Goal: Task Accomplishment & Management: Manage account settings

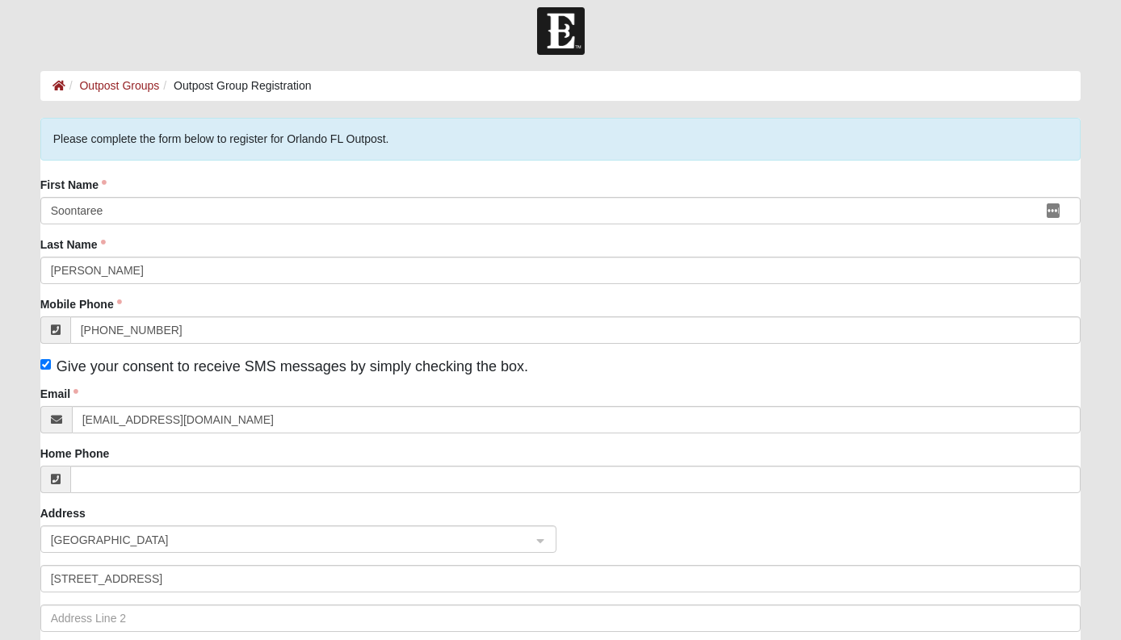
scroll to position [15, 0]
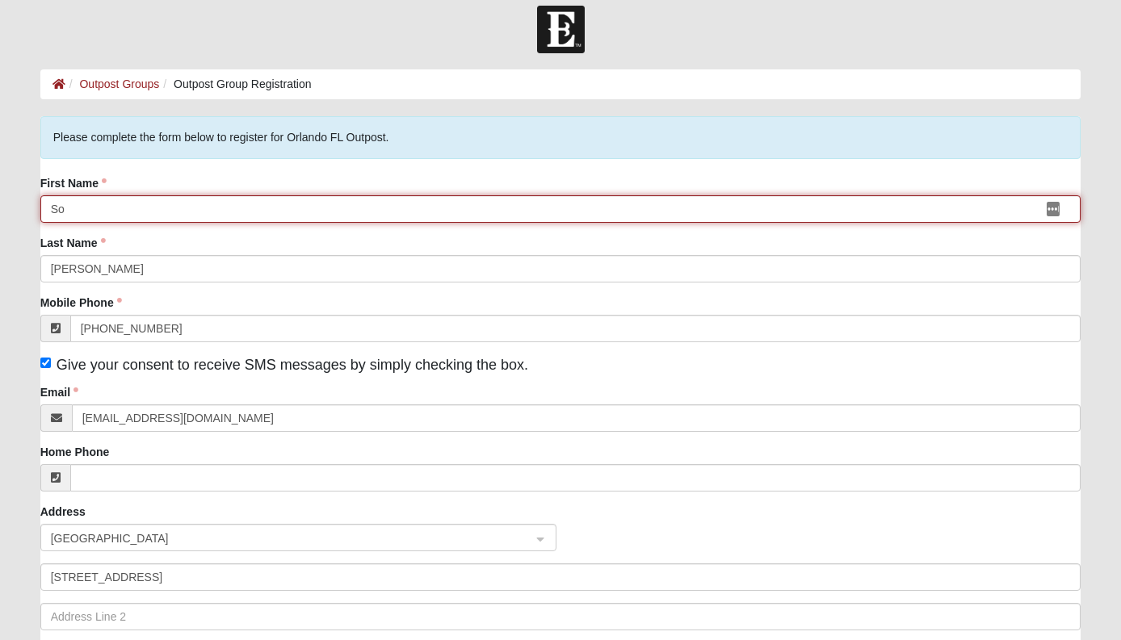
type input "S"
type input "Ethan"
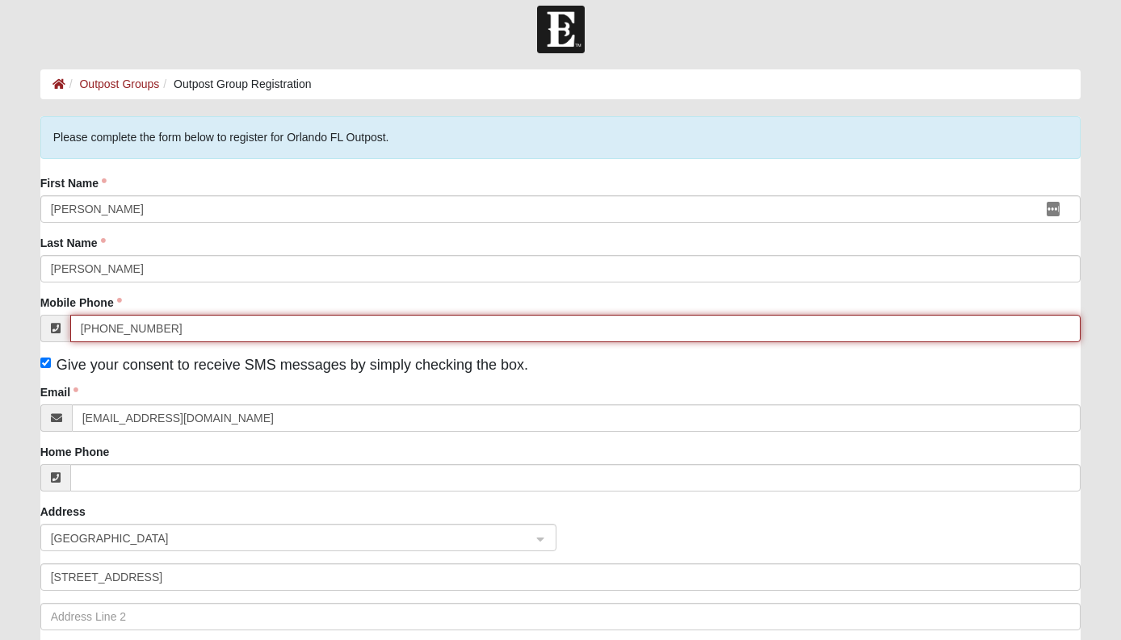
drag, startPoint x: 166, startPoint y: 330, endPoint x: 77, endPoint y: 326, distance: 88.9
type input "9"
type input "(689) 610-8776"
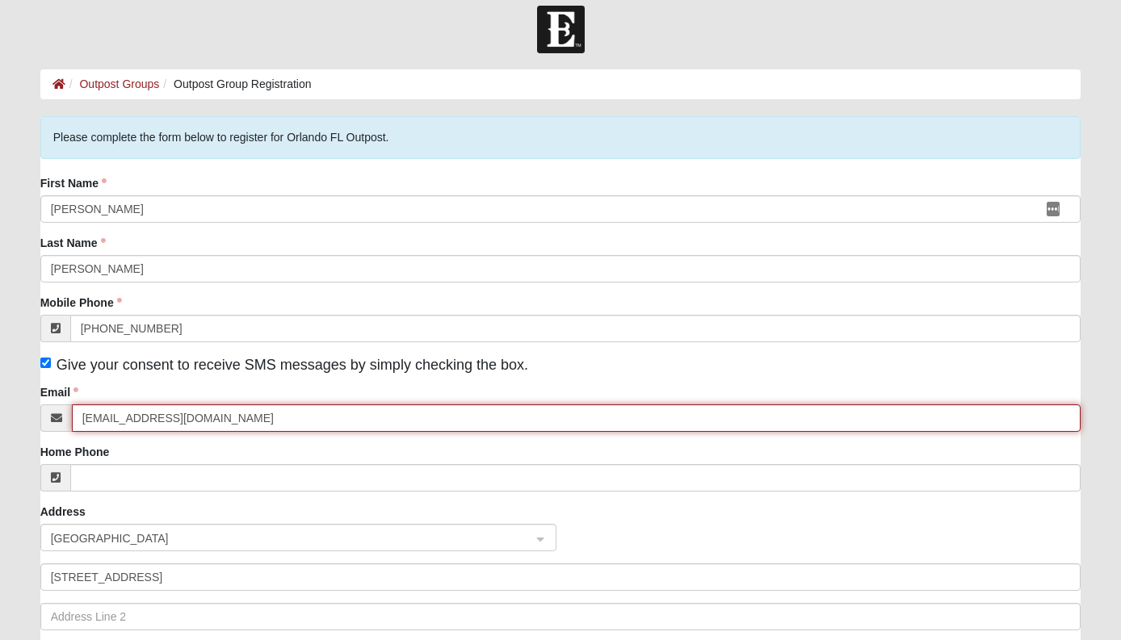
drag, startPoint x: 232, startPoint y: 418, endPoint x: 76, endPoint y: 417, distance: 155.9
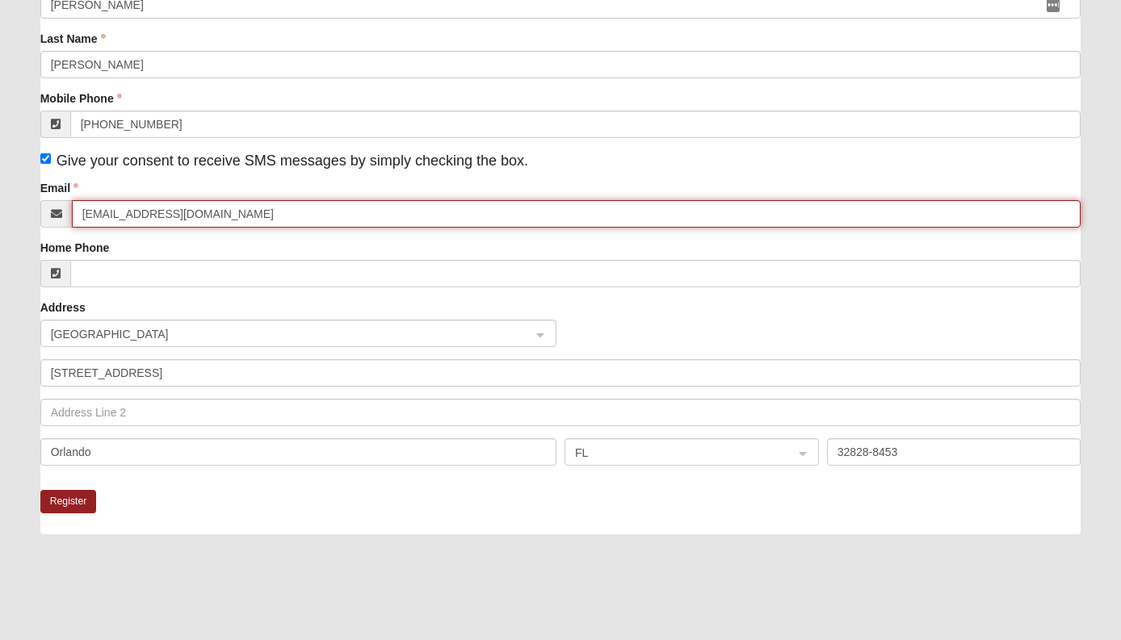
scroll to position [219, 0]
type input "jetanasimms@gmail.com"
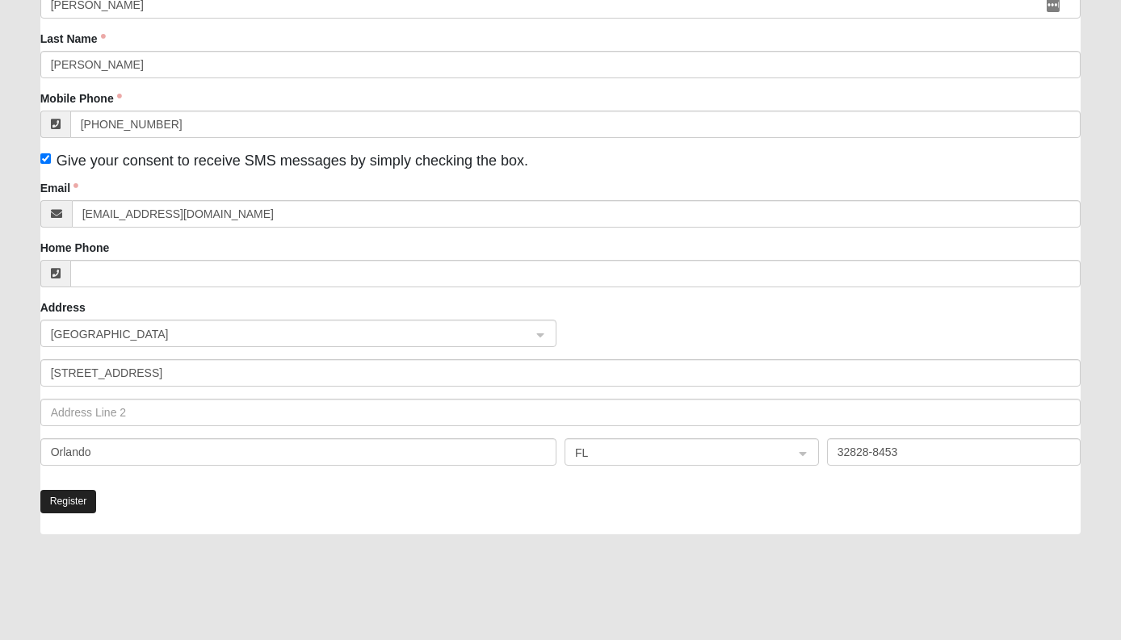
click at [73, 500] on button "Register" at bounding box center [68, 501] width 57 height 23
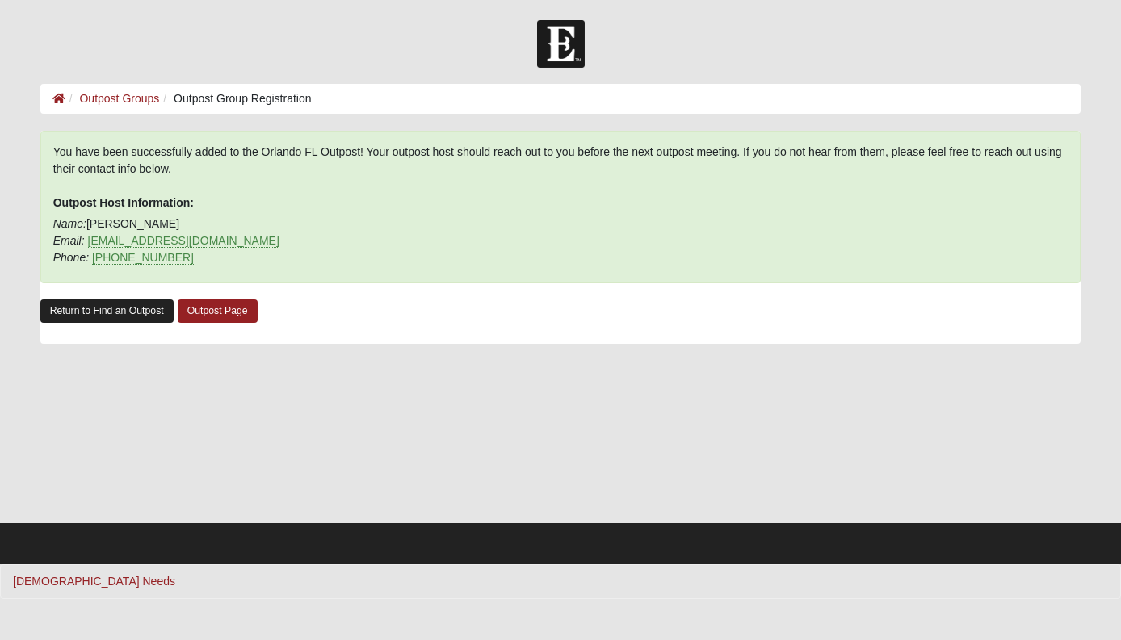
click at [107, 309] on link "Return to Find an Outpost" at bounding box center [106, 311] width 133 height 23
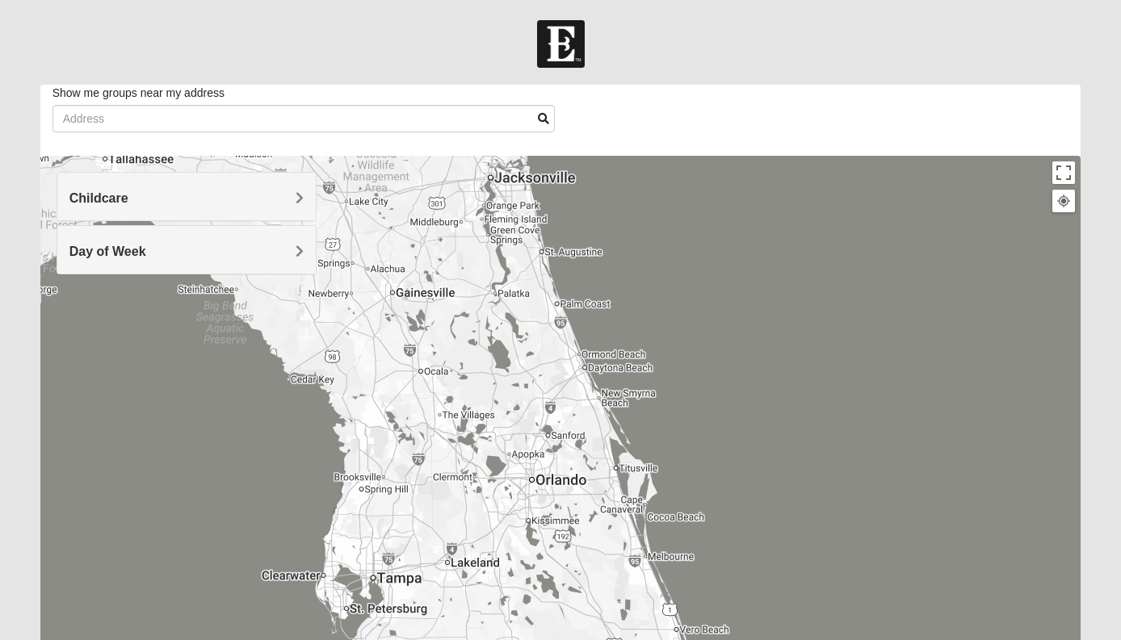
click at [546, 497] on div at bounding box center [560, 479] width 1041 height 646
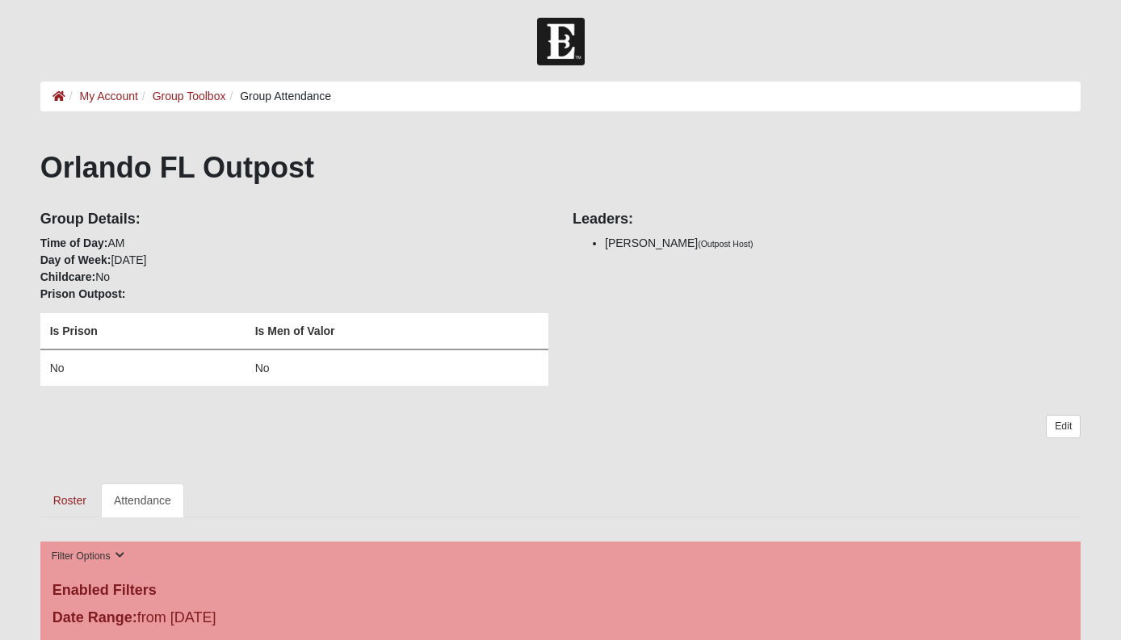
scroll to position [10, 0]
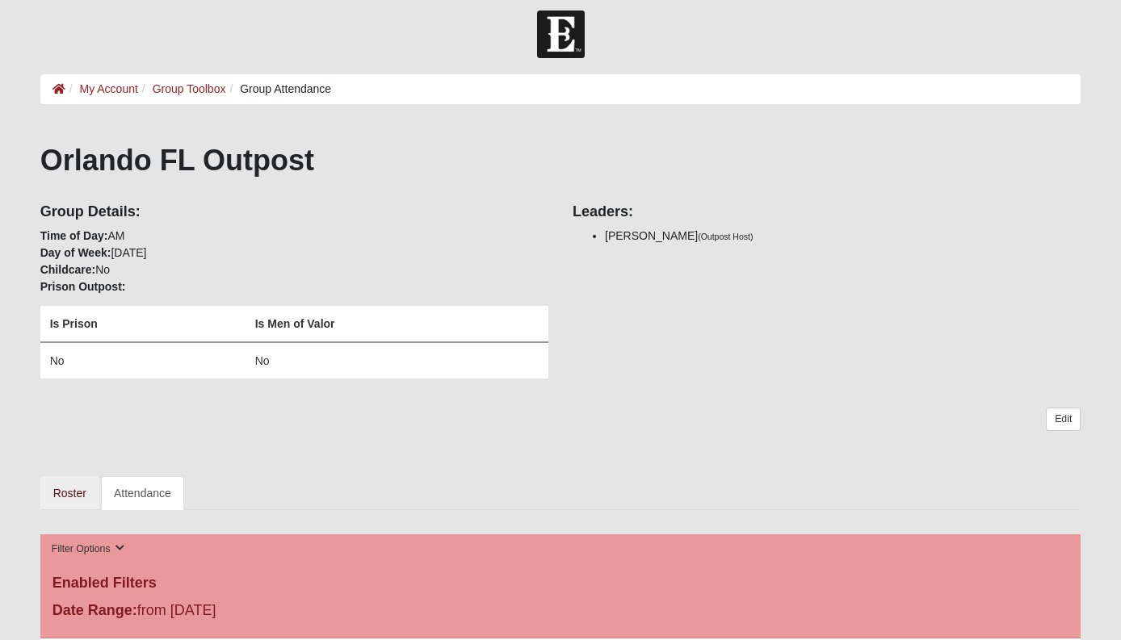
click at [85, 491] on link "Roster" at bounding box center [69, 493] width 59 height 34
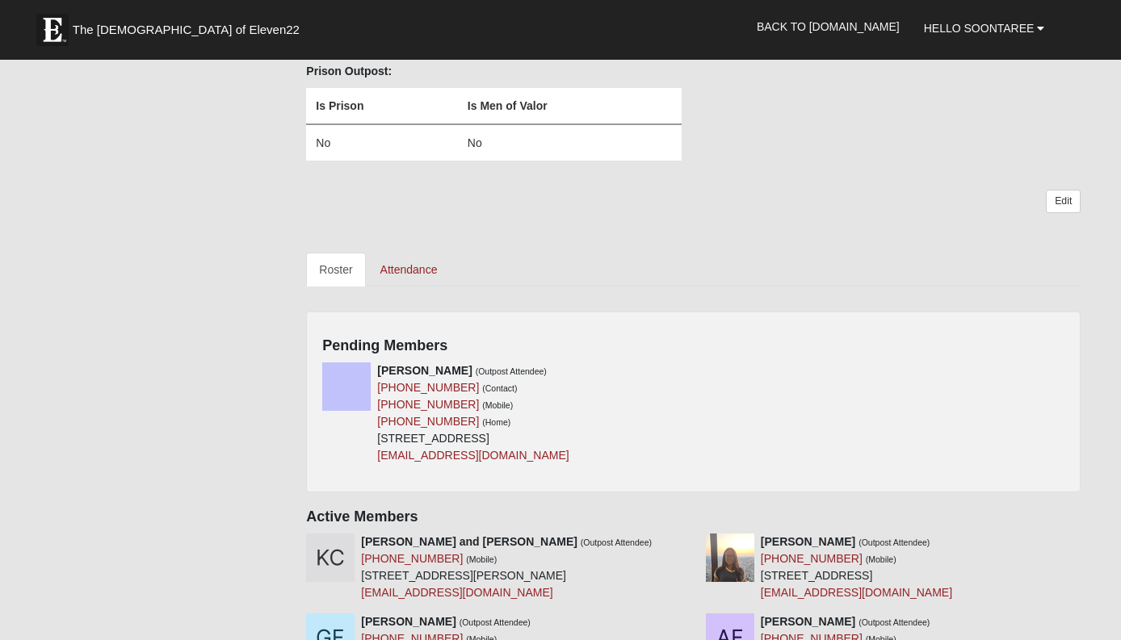
scroll to position [229, 0]
click at [686, 371] on icon at bounding box center [687, 370] width 11 height 11
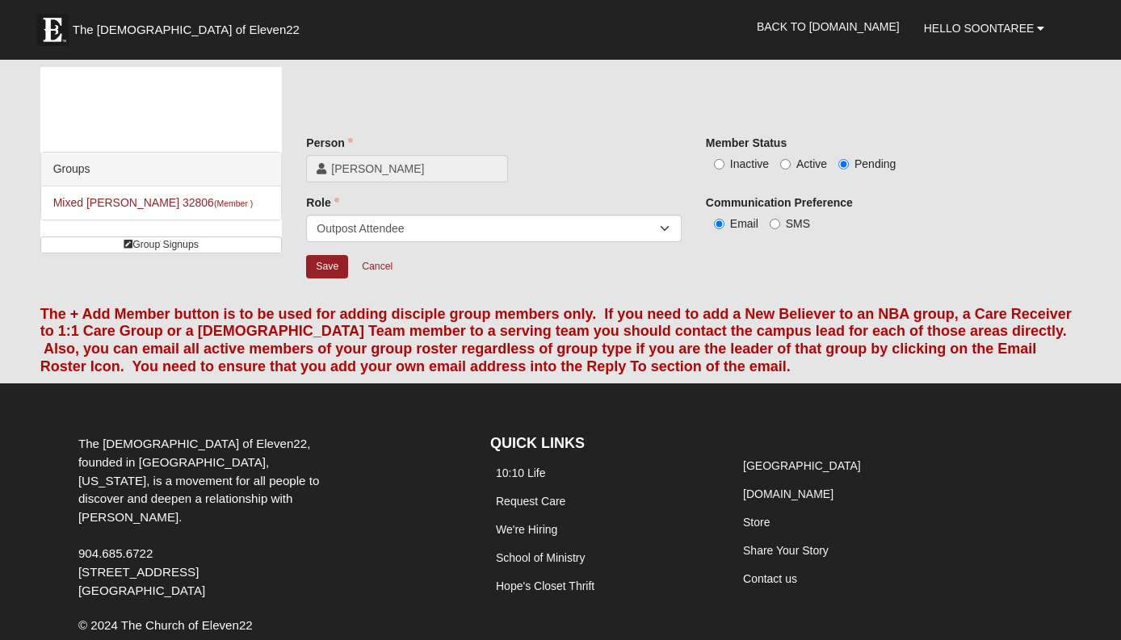
click at [783, 167] on input "Active" at bounding box center [785, 164] width 10 height 10
radio input "true"
click at [318, 271] on input "Save" at bounding box center [327, 266] width 42 height 23
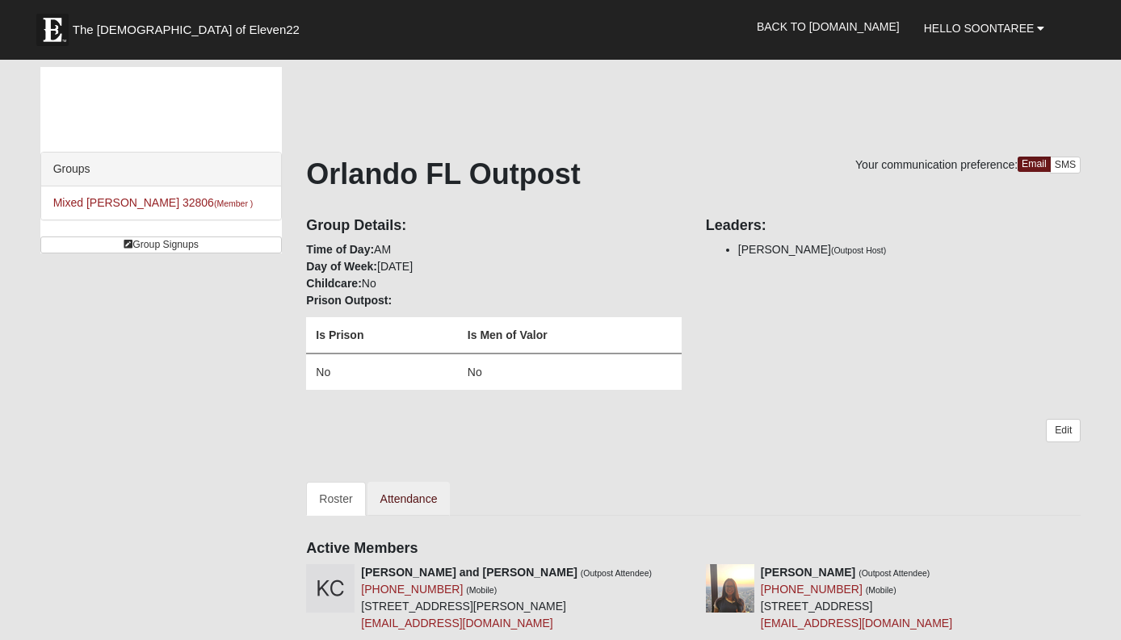
click at [414, 507] on link "Attendance" at bounding box center [408, 499] width 83 height 34
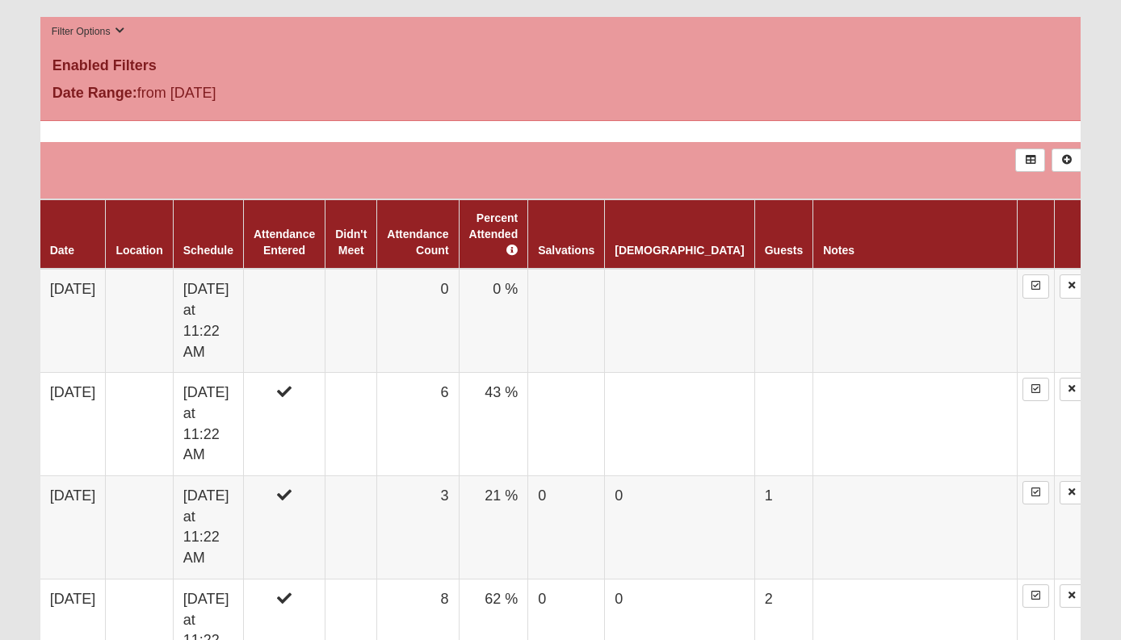
scroll to position [530, 0]
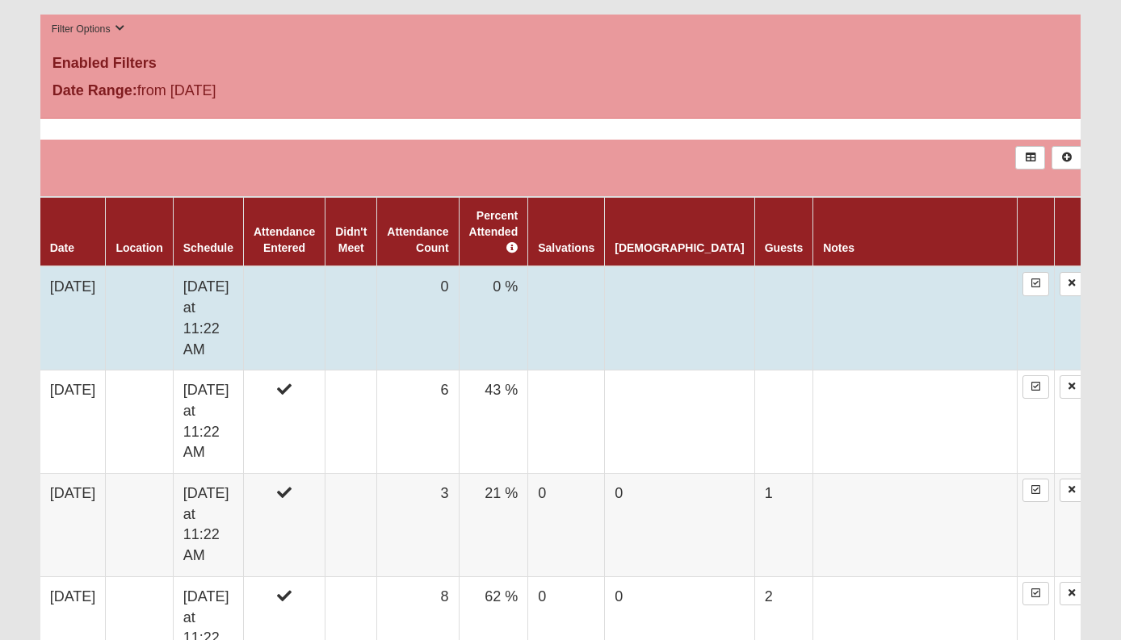
click at [315, 313] on td at bounding box center [284, 318] width 82 height 103
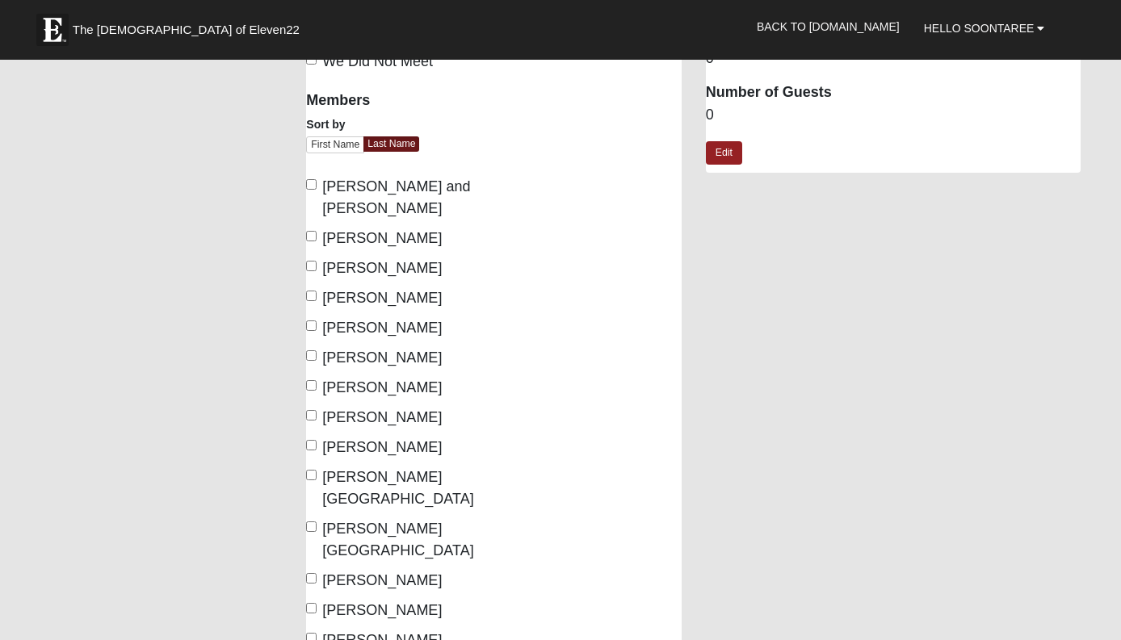
scroll to position [97, 0]
click at [310, 185] on input "Chitwood, Keith and Shane" at bounding box center [311, 184] width 10 height 10
checkbox input "true"
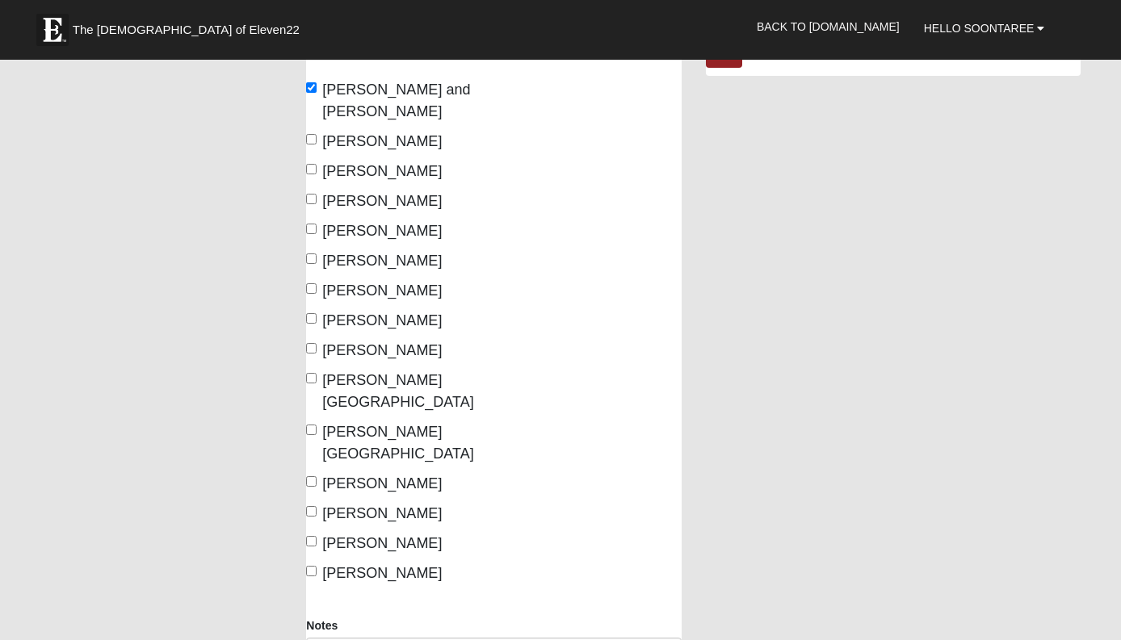
scroll to position [194, 0]
click at [311, 201] on input "Freeman, Arlene" at bounding box center [311, 199] width 10 height 10
checkbox input "true"
click at [314, 233] on input "Freeman, Jay" at bounding box center [311, 229] width 10 height 10
checkbox input "true"
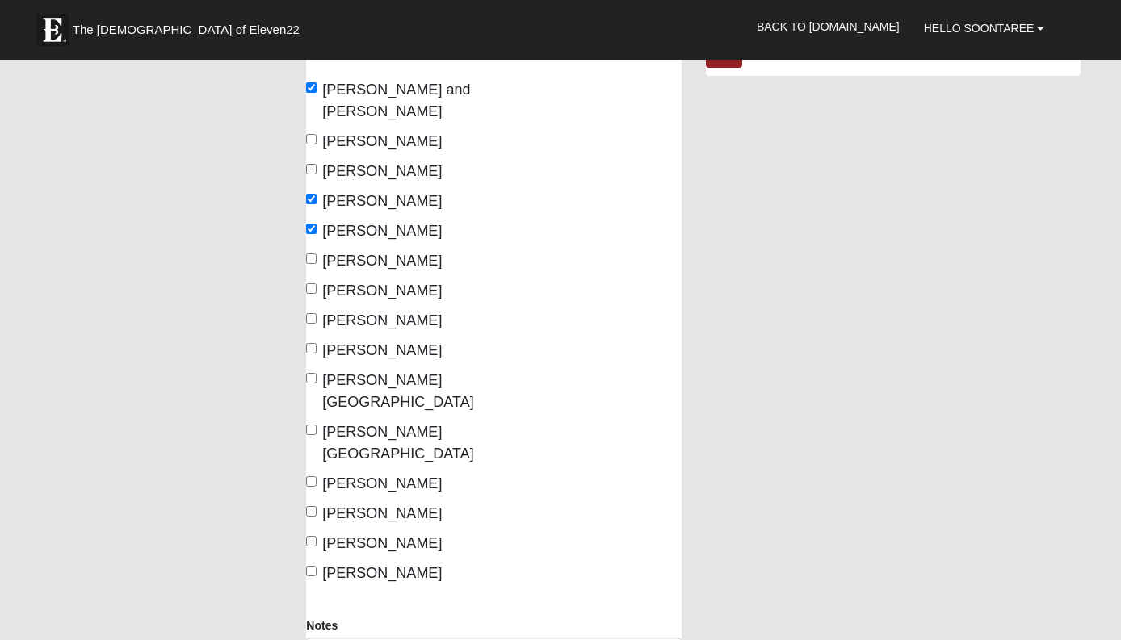
click at [312, 258] on input "Freeman, Vance" at bounding box center [311, 259] width 10 height 10
checkbox input "true"
click at [310, 378] on input "Mercado, Venesa" at bounding box center [311, 378] width 10 height 10
checkbox input "true"
click at [311, 536] on input "Simms, Ethan" at bounding box center [311, 541] width 10 height 10
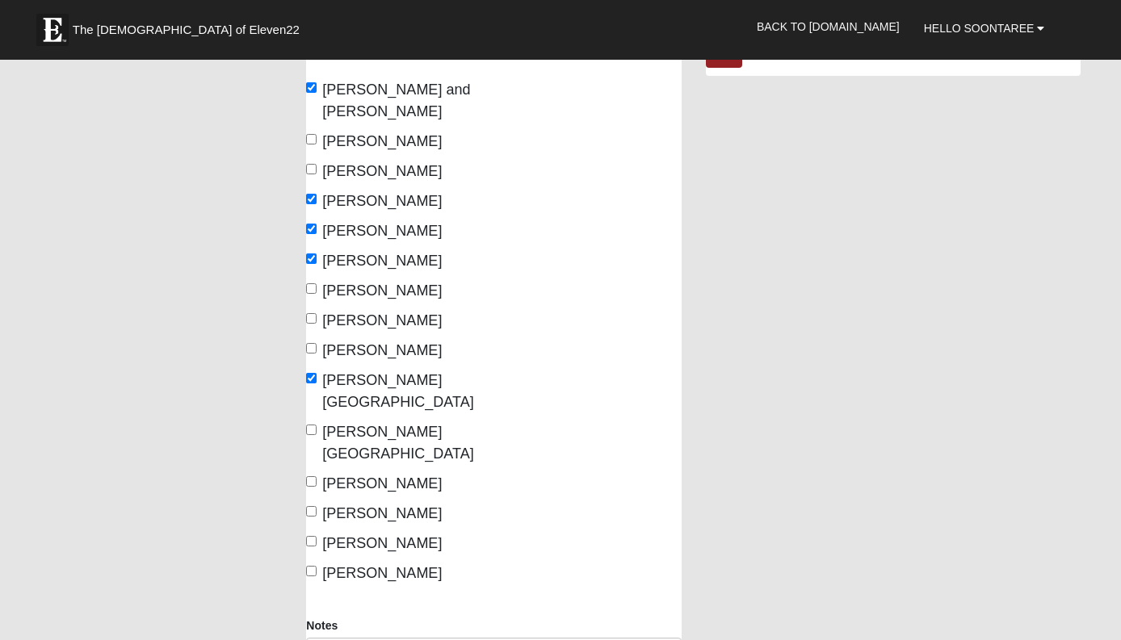
checkbox input "true"
click at [311, 566] on input "Simms, Soontaree" at bounding box center [311, 571] width 10 height 10
checkbox input "true"
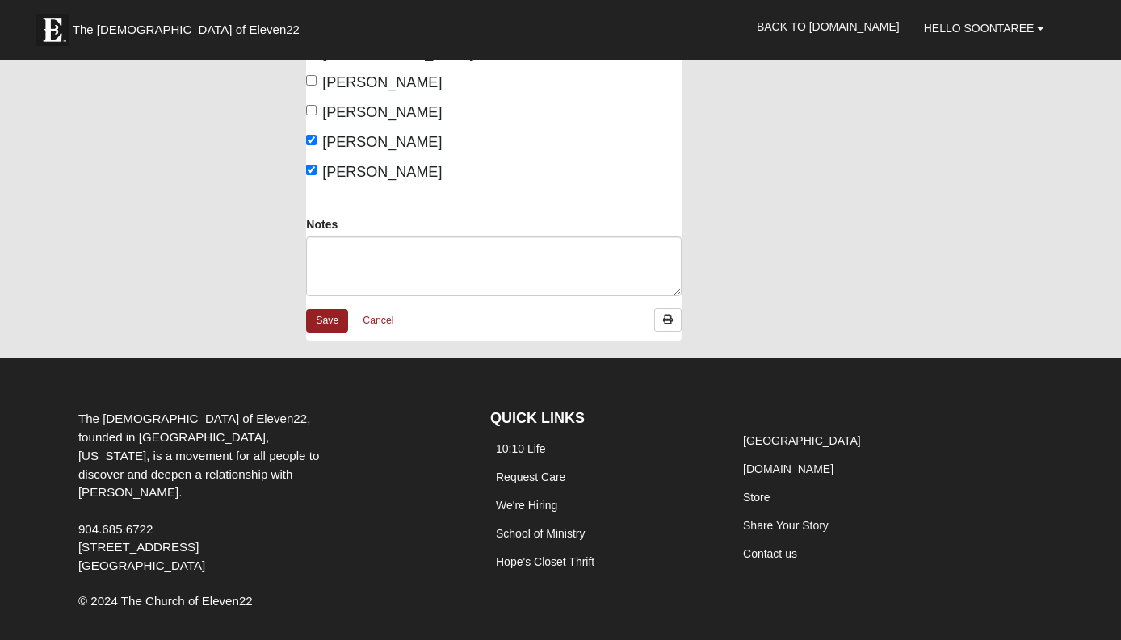
scroll to position [594, 0]
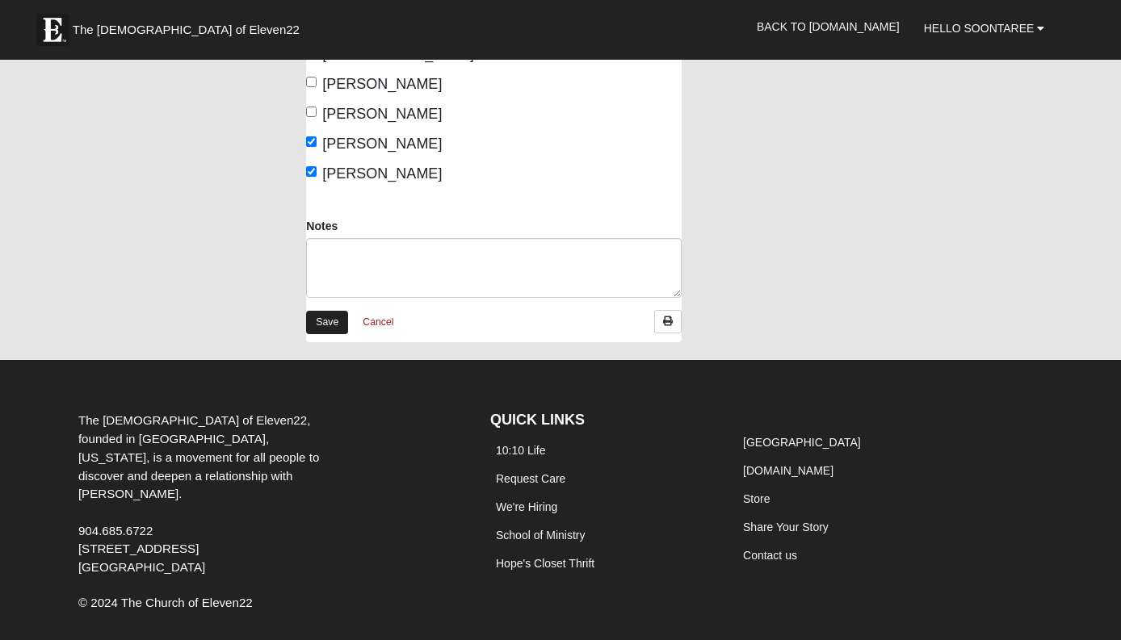
click at [321, 311] on link "Save" at bounding box center [327, 322] width 42 height 23
